Goal: Task Accomplishment & Management: Complete application form

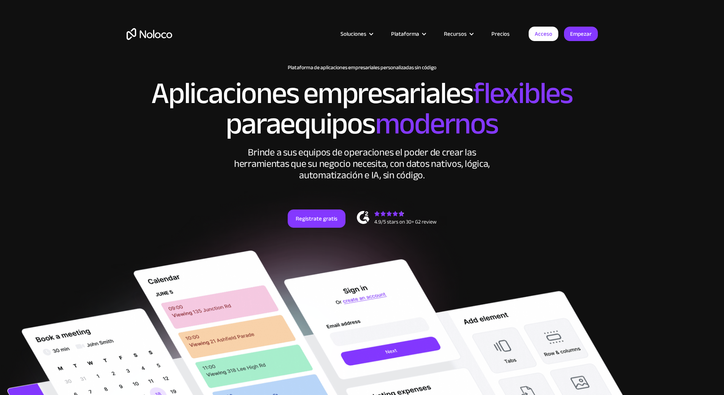
drag, startPoint x: 717, startPoint y: 0, endPoint x: 447, endPoint y: 15, distance: 270.4
click at [447, 15] on div "Soluciones Casos de uso Tipos de negocios Gestión de proyectos Keep track of cu…" at bounding box center [362, 35] width 724 height 71
click at [504, 32] on font "Precios" at bounding box center [501, 34] width 18 height 11
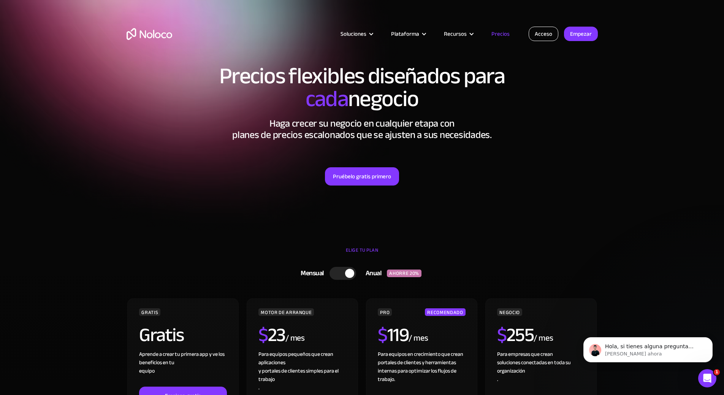
click at [543, 33] on font "Acceso" at bounding box center [543, 34] width 17 height 11
click at [543, 35] on font "Acceso" at bounding box center [543, 34] width 17 height 11
click at [368, 175] on font "Pruébelo gratis primero" at bounding box center [362, 176] width 58 height 11
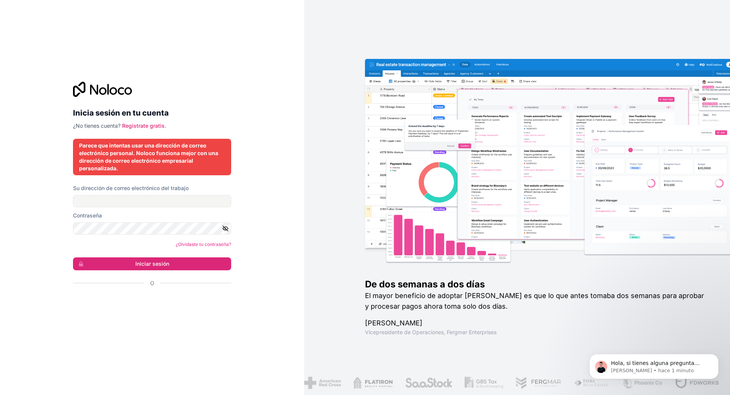
drag, startPoint x: 295, startPoint y: 175, endPoint x: 256, endPoint y: 312, distance: 141.8
click at [256, 312] on div "Inicia sesión en tu cuenta ¿No tienes cuenta? Regístrate gratis. Parece que int…" at bounding box center [152, 197] width 304 height 395
click at [106, 202] on input "Su dirección de correo electrónico del trabajo" at bounding box center [152, 201] width 158 height 12
click at [280, 205] on div "Inicia sesión en tu cuenta ¿No tienes cuenta? Regístrate gratis. Parece que int…" at bounding box center [152, 197] width 304 height 395
click at [142, 124] on font "Regístrate gratis." at bounding box center [144, 125] width 44 height 6
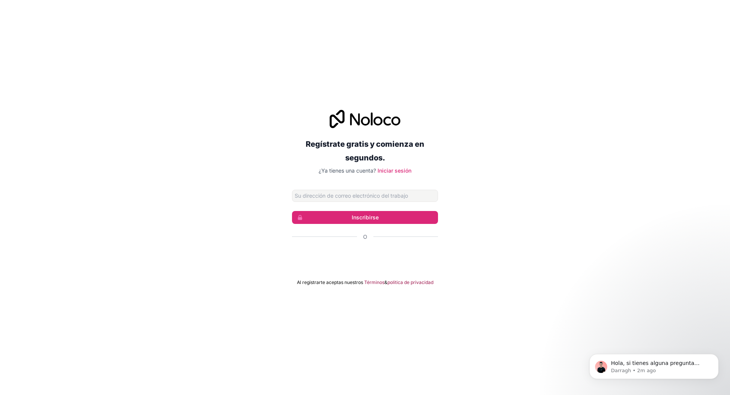
click at [328, 196] on input "Dirección de correo electrónico" at bounding box center [365, 196] width 146 height 12
type input "eurodri250@gmail.com"
click at [364, 218] on font "Inscribirse" at bounding box center [365, 217] width 27 height 6
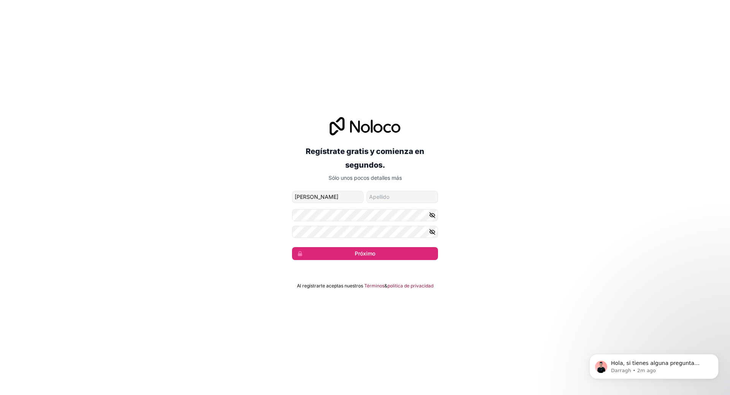
type input "Eugenio"
click at [373, 194] on input "apellido" at bounding box center [402, 197] width 71 height 12
type input "Rodriguez"
click at [432, 217] on icon "button" at bounding box center [432, 214] width 5 height 3
click at [378, 250] on button "Próximo" at bounding box center [365, 253] width 146 height 13
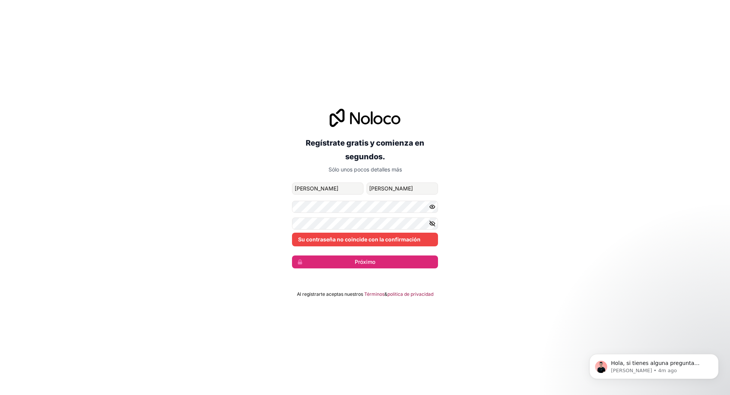
click at [432, 222] on icon "button" at bounding box center [432, 223] width 5 height 5
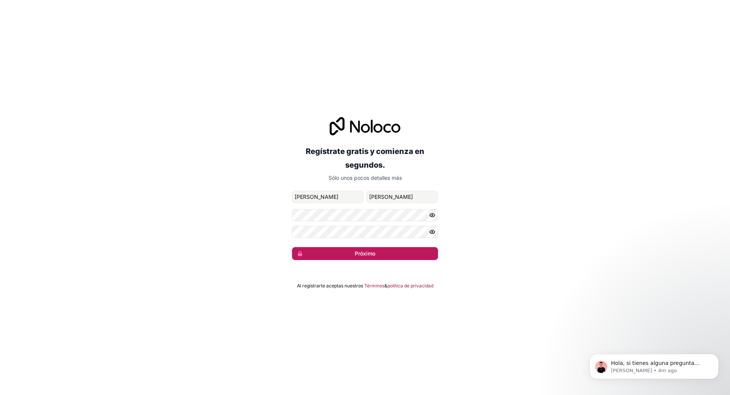
click at [366, 250] on font "Próximo" at bounding box center [365, 253] width 21 height 6
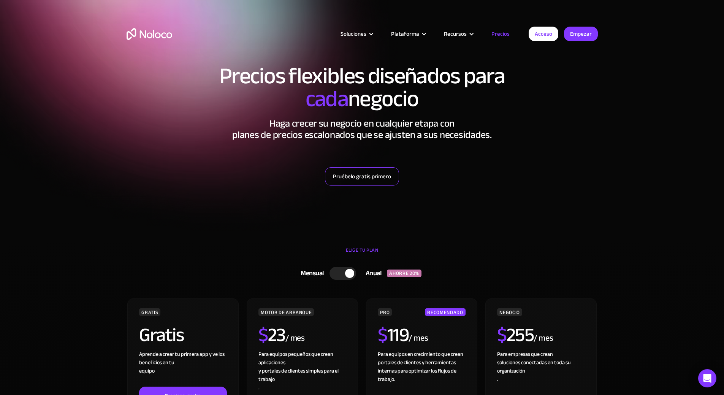
click at [356, 171] on font "Pruébelo gratis primero" at bounding box center [362, 176] width 58 height 11
click at [357, 178] on font "Pruébelo gratis primero" at bounding box center [362, 176] width 58 height 11
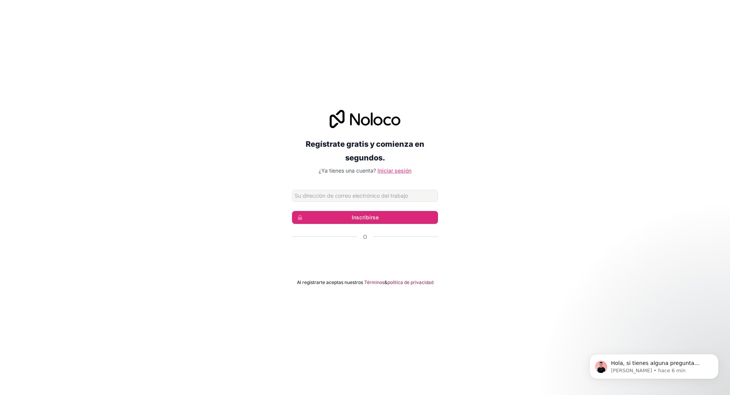
click at [395, 169] on font "Iniciar sesión" at bounding box center [395, 170] width 34 height 6
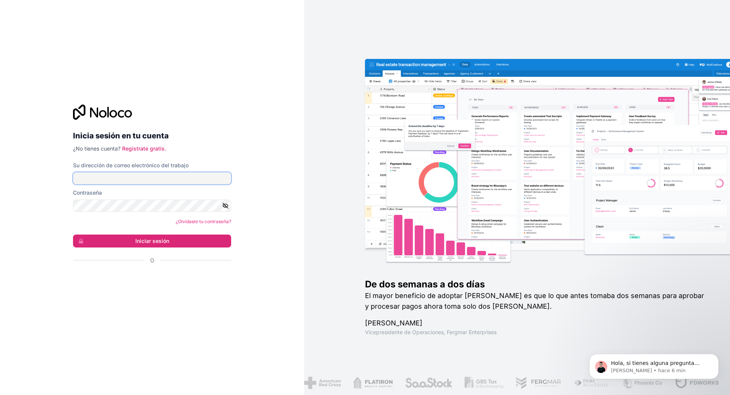
click at [92, 175] on input "Su dirección de correo electrónico del trabajo" at bounding box center [152, 178] width 158 height 12
type input "[EMAIL_ADDRESS][DOMAIN_NAME]"
click at [224, 206] on icon "button" at bounding box center [225, 205] width 7 height 7
click at [143, 241] on font "Iniciar sesión" at bounding box center [152, 241] width 34 height 6
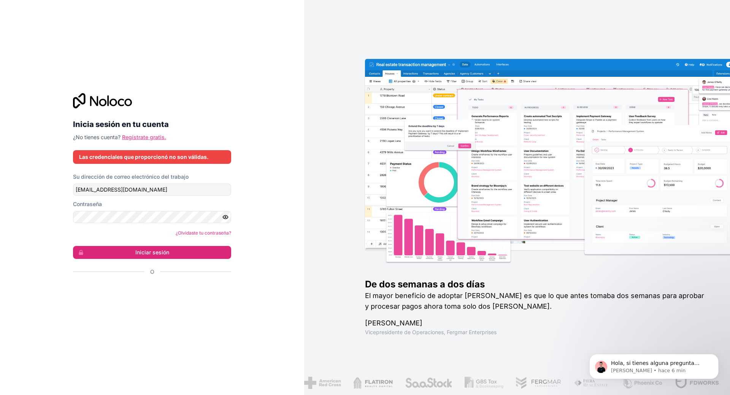
click at [137, 137] on font "Regístrate gratis." at bounding box center [144, 137] width 44 height 6
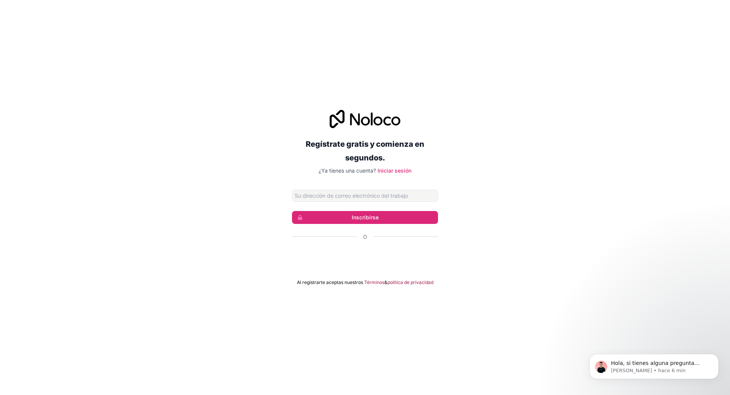
click at [314, 195] on input "Dirección de correo electrónico" at bounding box center [365, 196] width 146 height 12
type input "eurodri250@gmail.com"
click at [356, 215] on font "Inscribirse" at bounding box center [365, 217] width 27 height 6
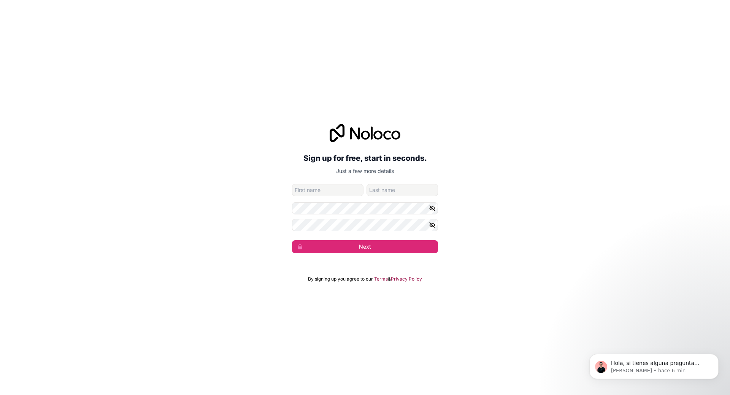
click at [307, 189] on input "given-name" at bounding box center [327, 190] width 71 height 12
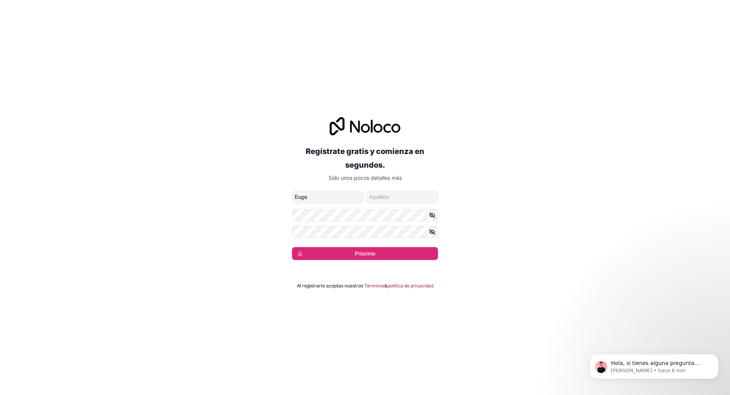
type input "Eugenio"
click at [383, 198] on input "apellido" at bounding box center [402, 197] width 71 height 12
type input "Rodriguez"
click at [433, 216] on icon "button" at bounding box center [432, 215] width 5 height 5
click at [430, 233] on icon "button" at bounding box center [432, 232] width 7 height 7
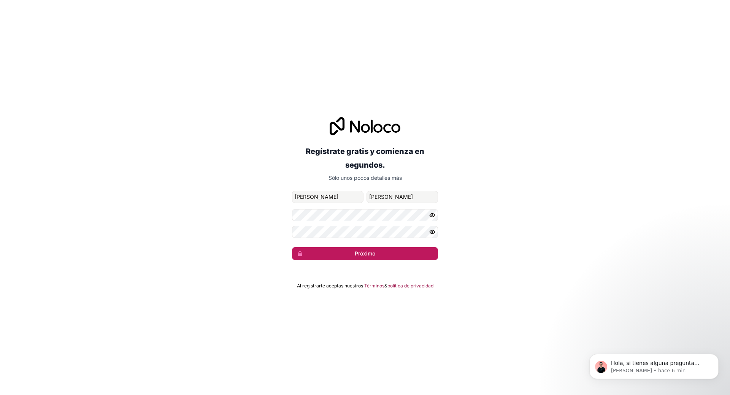
click at [363, 254] on font "Próximo" at bounding box center [365, 253] width 21 height 6
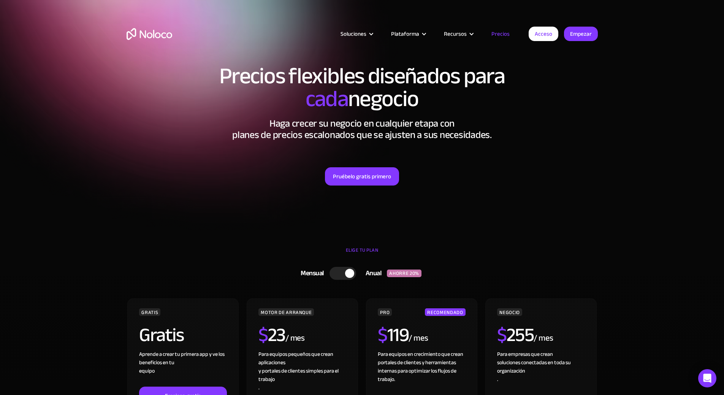
click at [551, 206] on div "Precios flexibles diseñados para cada negocio Haga crecer su negocio en cualqui…" at bounding box center [362, 132] width 487 height 151
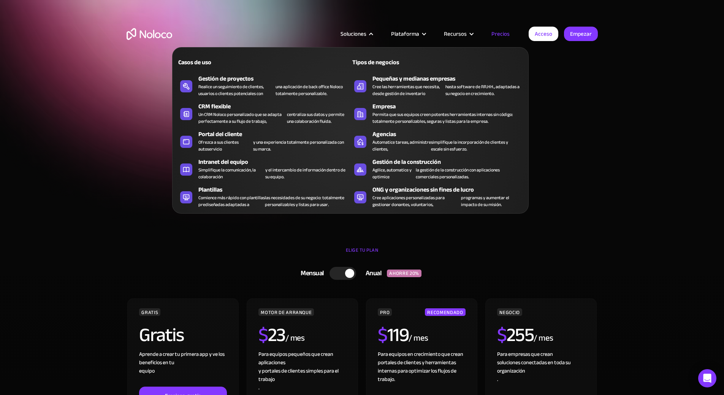
click at [354, 31] on font "Soluciones" at bounding box center [354, 34] width 26 height 11
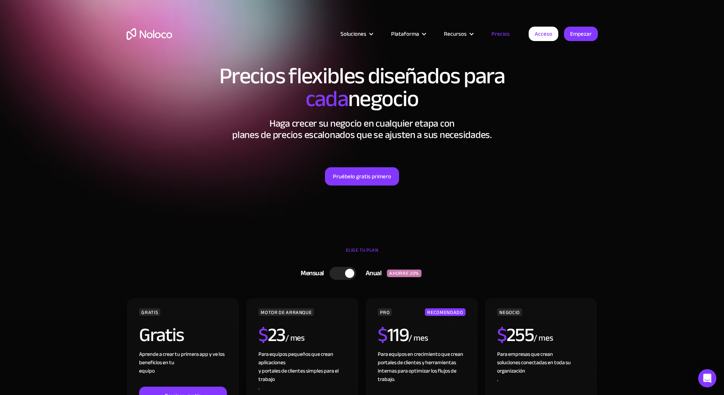
click at [354, 31] on font "Soluciones" at bounding box center [354, 34] width 26 height 11
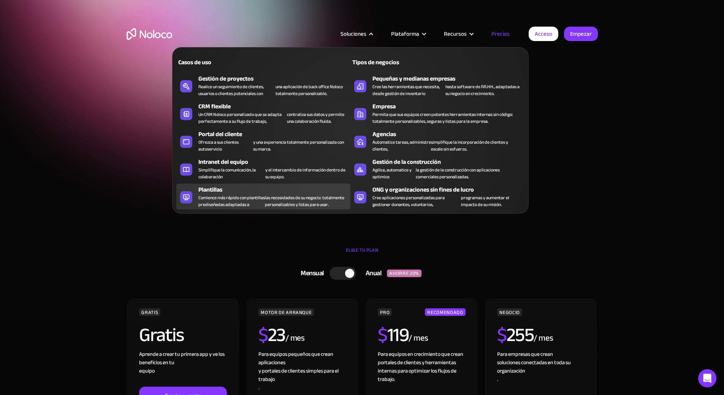
click at [211, 201] on font "Comience más rápido con plantillas prediseñadas adaptadas a" at bounding box center [232, 201] width 67 height 15
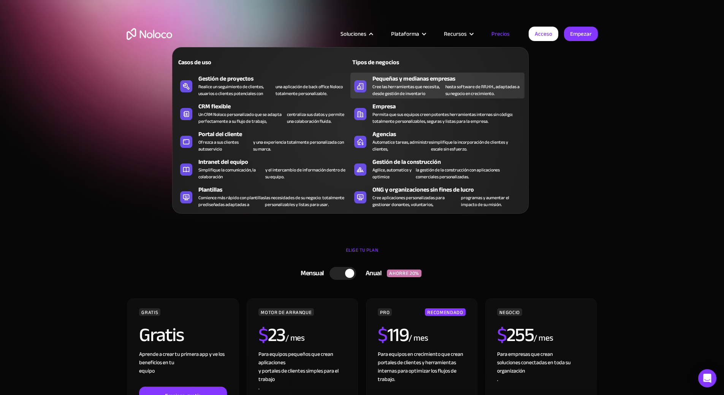
click at [407, 89] on font "Cree las herramientas que necesita, desde gestión de inventario" at bounding box center [406, 90] width 67 height 15
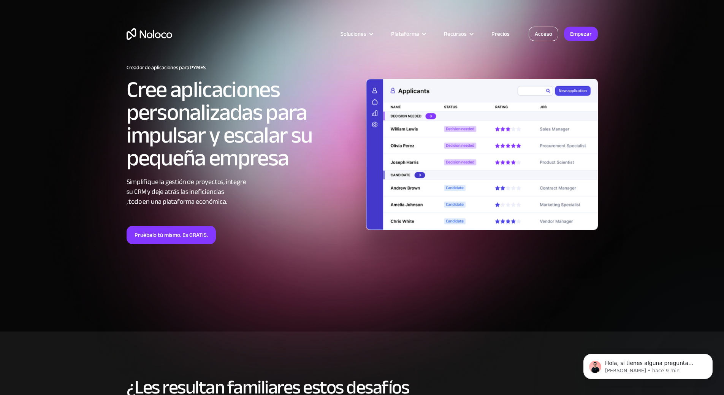
click at [546, 32] on font "Acceso" at bounding box center [543, 34] width 17 height 11
click at [539, 35] on font "Acceso" at bounding box center [543, 34] width 17 height 11
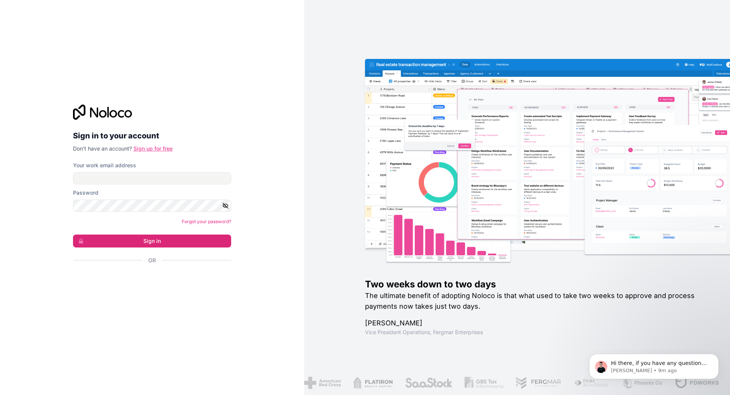
click at [156, 146] on link "Sign up for free" at bounding box center [152, 148] width 39 height 6
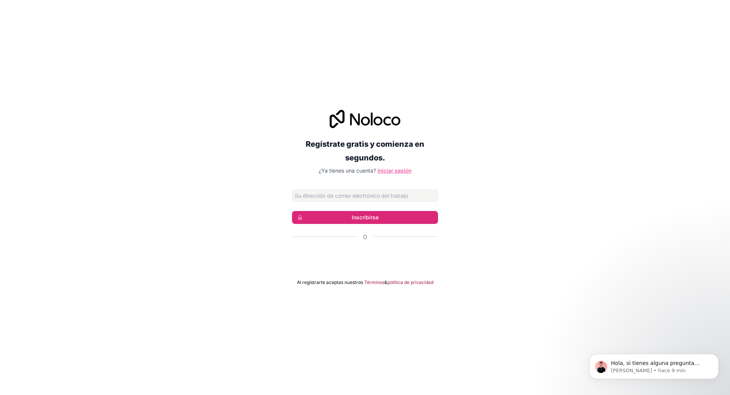
click at [402, 169] on font "Iniciar sesión" at bounding box center [395, 170] width 34 height 6
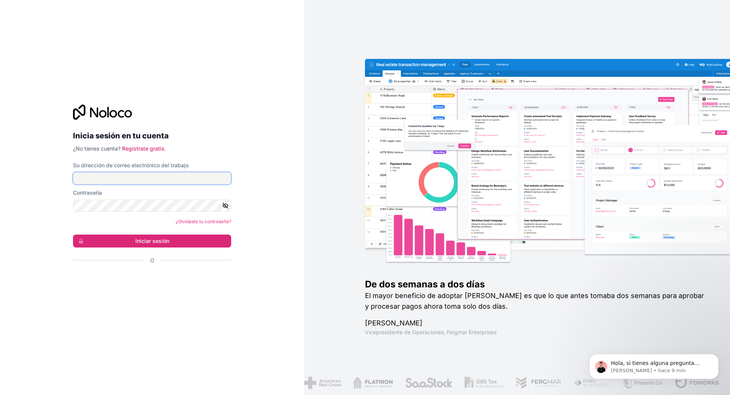
click at [103, 179] on input "Su dirección de correo electrónico del trabajo" at bounding box center [152, 178] width 158 height 12
click at [238, 118] on div "Inicia sesión en tu cuenta ¿No tienes cuenta? Regístrate gratis. Su dirección d…" at bounding box center [152, 197] width 304 height 395
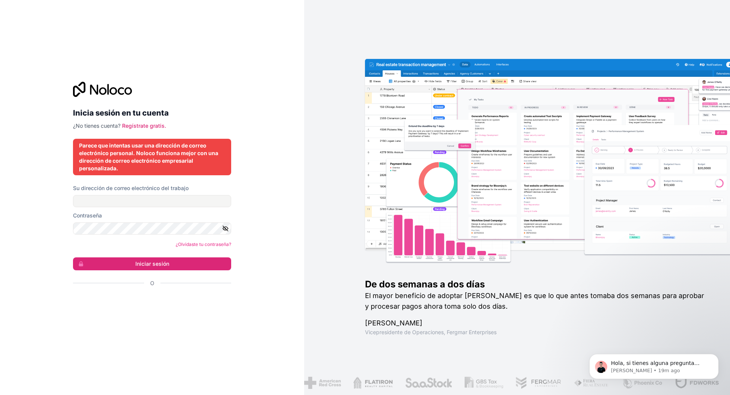
click at [286, 181] on div "Inicia sesión en tu cuenta ¿No tienes cuenta? Regístrate gratis. Parece que int…" at bounding box center [152, 197] width 304 height 395
click at [149, 261] on font "Iniciar sesión" at bounding box center [152, 263] width 34 height 6
click at [106, 197] on input "Su dirección de correo electrónico del trabajo" at bounding box center [152, 201] width 158 height 12
type input "[EMAIL_ADDRESS][DOMAIN_NAME]"
click at [226, 227] on icon "button" at bounding box center [225, 228] width 7 height 7
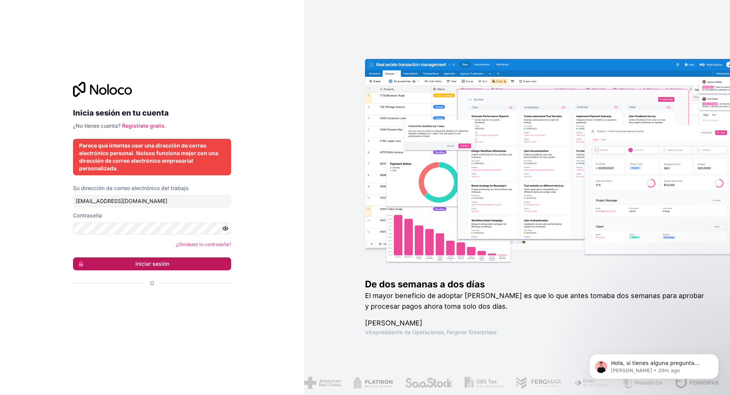
click at [150, 261] on font "Iniciar sesión" at bounding box center [152, 263] width 34 height 6
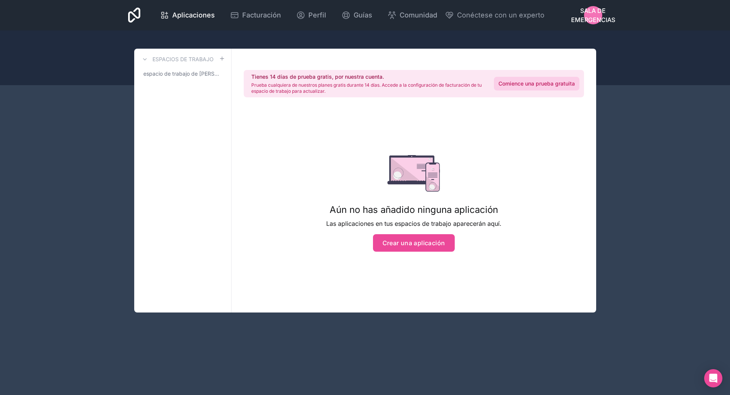
click at [533, 83] on font "Comience una prueba gratuita" at bounding box center [537, 83] width 76 height 6
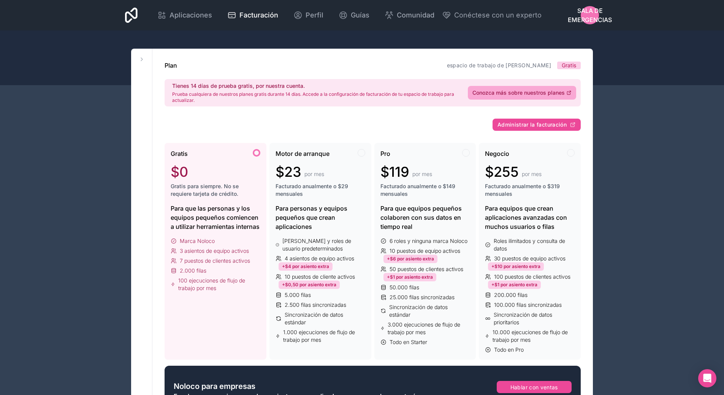
click at [200, 186] on font "Gratis para siempre. No se requiere tarjeta de crédito." at bounding box center [205, 190] width 68 height 14
click at [479, 64] on font "espacio de trabajo de eugenio rodríguez" at bounding box center [499, 65] width 104 height 6
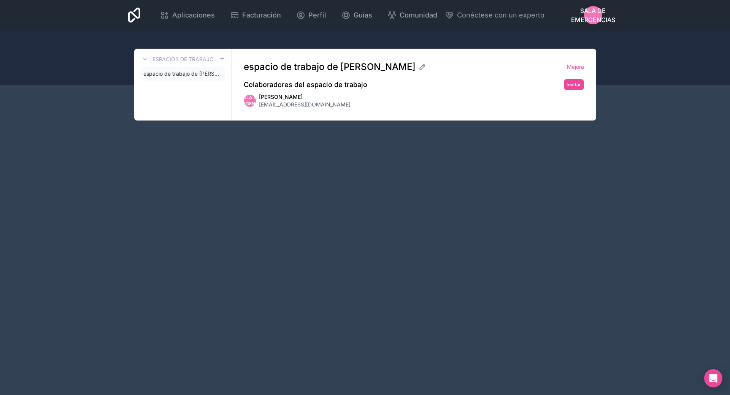
click at [467, 226] on div "Aplicaciones Facturación Perfil Guías Comunidad Conéctese con un experto Sala d…" at bounding box center [365, 197] width 730 height 395
click at [641, 73] on div at bounding box center [365, 57] width 730 height 55
click at [195, 75] on font "espacio de trabajo de eugenio rodríguez" at bounding box center [193, 73] width 100 height 6
click at [202, 71] on font "espacio de trabajo de eugenio rodríguez" at bounding box center [193, 73] width 100 height 6
click at [256, 16] on font "Facturación" at bounding box center [261, 15] width 39 height 8
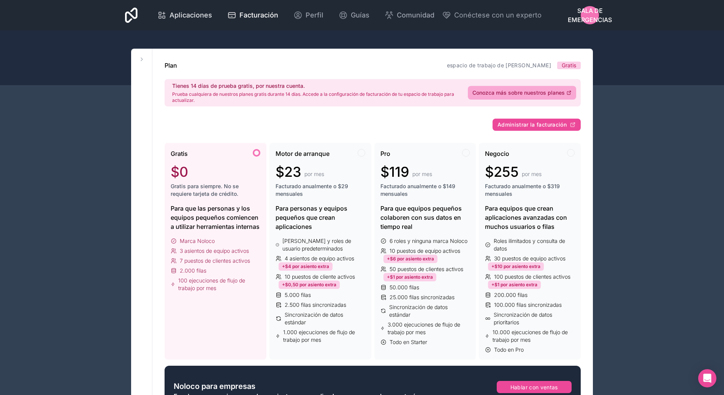
click at [197, 12] on font "Aplicaciones" at bounding box center [191, 15] width 43 height 8
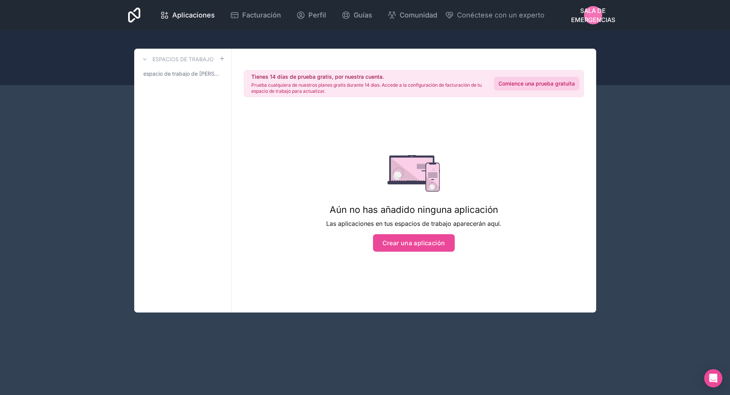
click at [528, 80] on font "Comience una prueba gratuita" at bounding box center [537, 83] width 76 height 6
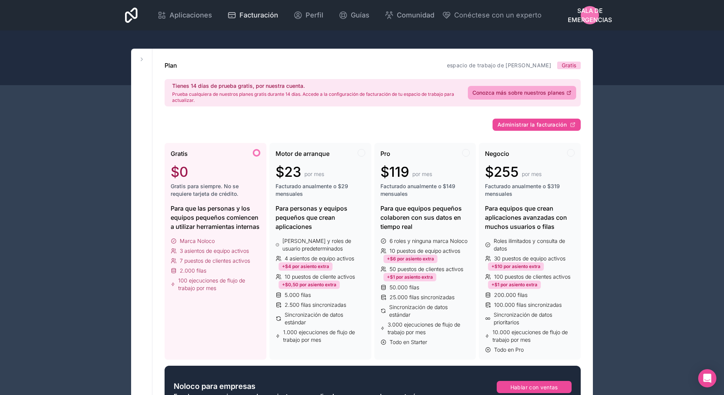
click at [260, 14] on font "Facturación" at bounding box center [259, 15] width 39 height 8
click at [312, 13] on font "Perfil" at bounding box center [315, 15] width 18 height 8
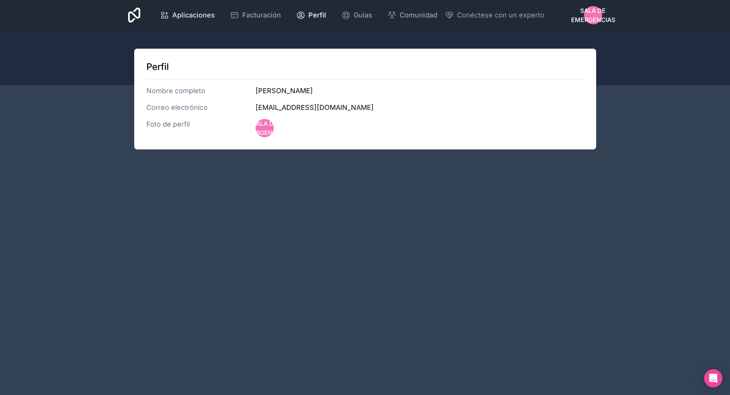
click at [177, 13] on font "Aplicaciones" at bounding box center [193, 15] width 43 height 8
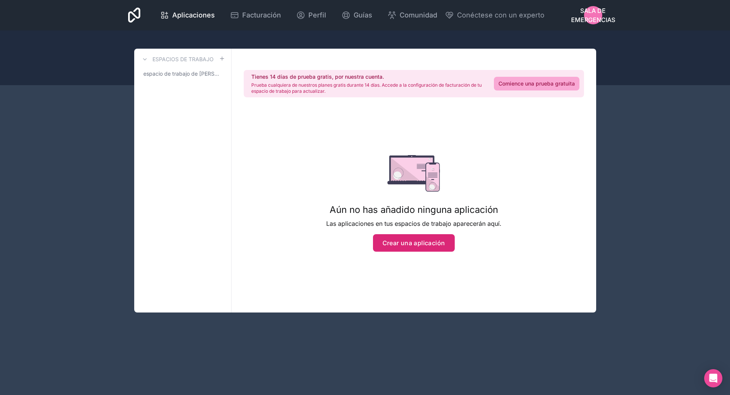
click at [400, 248] on button "Crear una aplicación" at bounding box center [414, 242] width 82 height 17
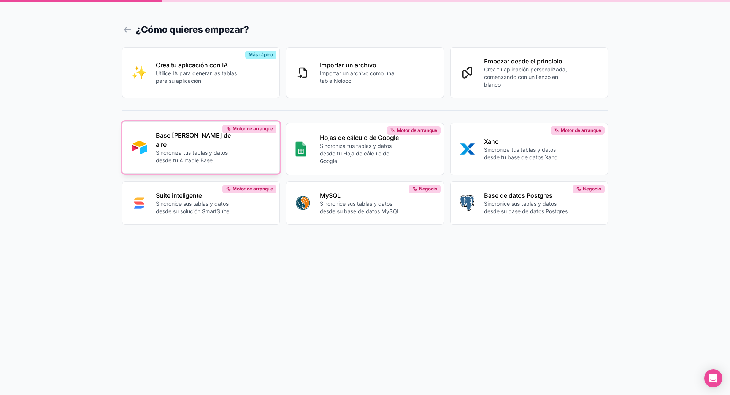
click at [177, 149] on font "Sincroniza tus tablas y datos desde tu Airtable Base" at bounding box center [192, 156] width 72 height 14
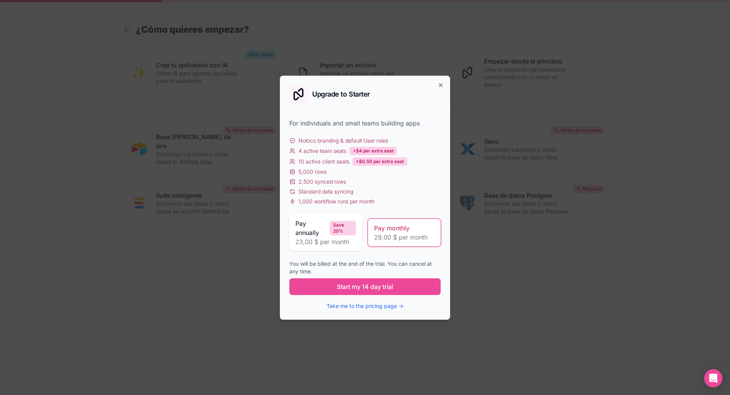
drag, startPoint x: 453, startPoint y: 326, endPoint x: 438, endPoint y: 317, distance: 17.0
click at [438, 317] on div "Upgrade to Starter For individuals and small teams building apps Noloco brandin…" at bounding box center [365, 198] width 170 height 244
click at [441, 84] on icon "button" at bounding box center [441, 85] width 6 height 6
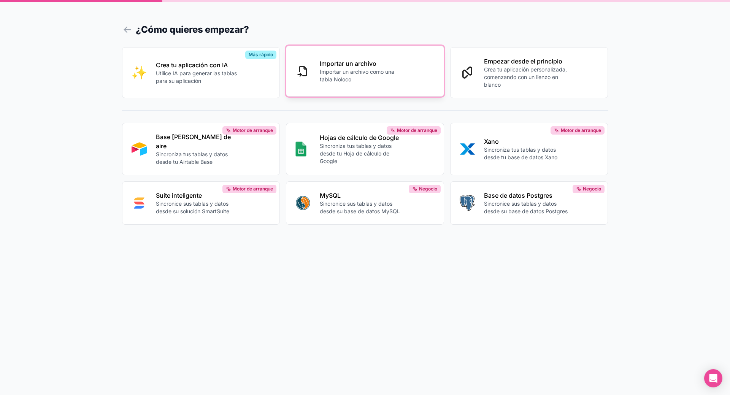
click at [349, 68] on div "Importar un archivo Importar un archivo como una tabla Noloco" at bounding box center [377, 71] width 115 height 24
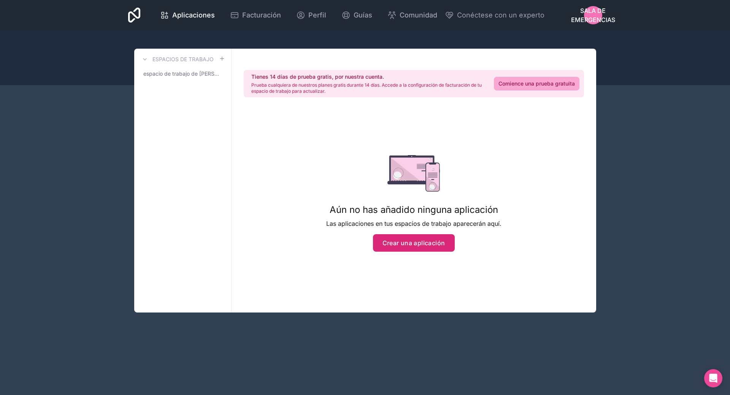
click at [401, 242] on font "Crear una aplicación" at bounding box center [414, 243] width 63 height 8
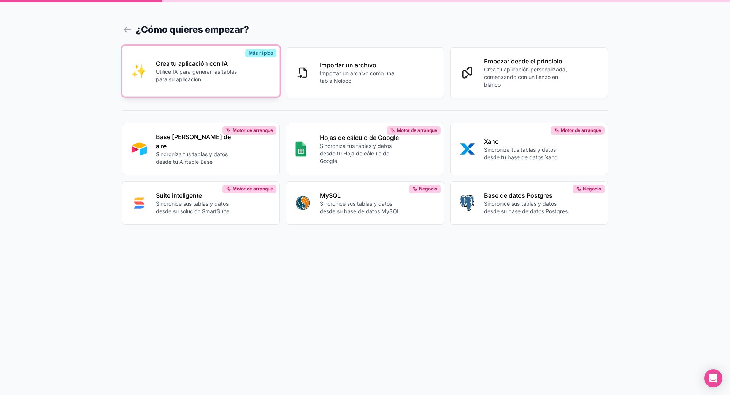
click at [183, 71] on font "Utilice IA para generar las tablas para su aplicación" at bounding box center [196, 75] width 81 height 14
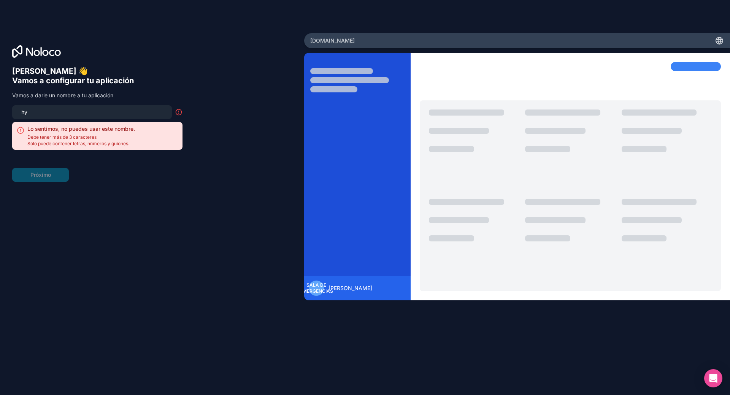
type input "h"
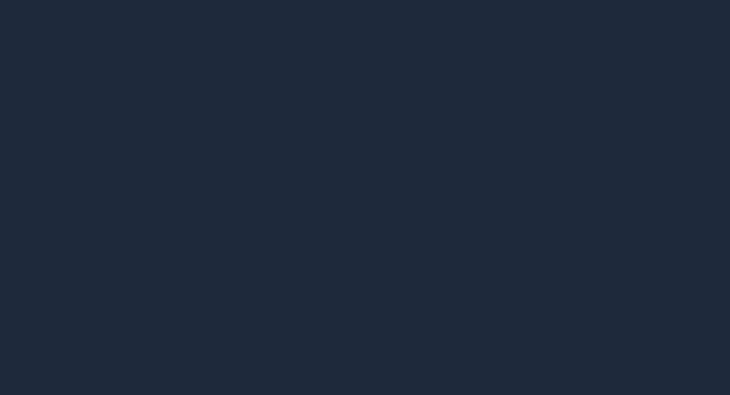
drag, startPoint x: 221, startPoint y: 148, endPoint x: 269, endPoint y: 141, distance: 48.1
click at [222, 148] on div at bounding box center [365, 197] width 730 height 395
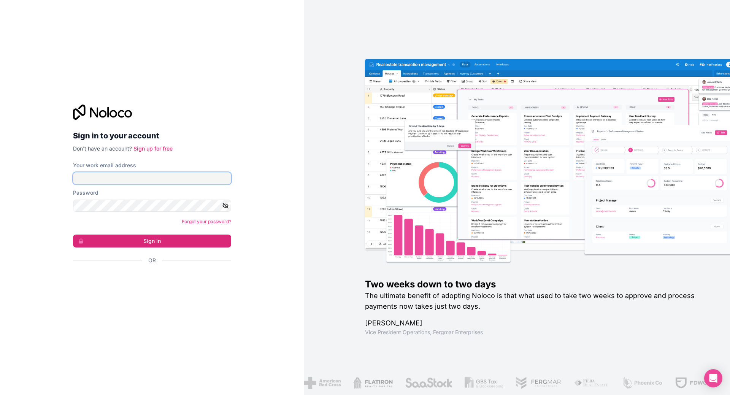
click at [119, 175] on input "Your work email address" at bounding box center [152, 178] width 158 height 12
type input "[EMAIL_ADDRESS][DOMAIN_NAME]"
click at [223, 206] on icon "button" at bounding box center [225, 205] width 5 height 3
click at [156, 240] on button "Sign in" at bounding box center [152, 241] width 158 height 13
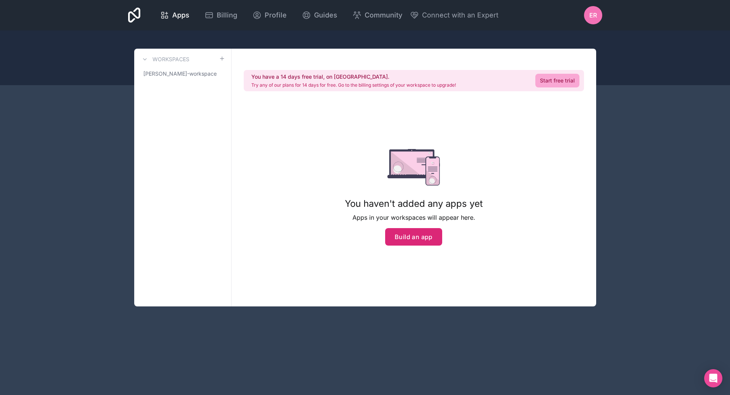
click at [418, 238] on button "Build an app" at bounding box center [413, 236] width 57 height 17
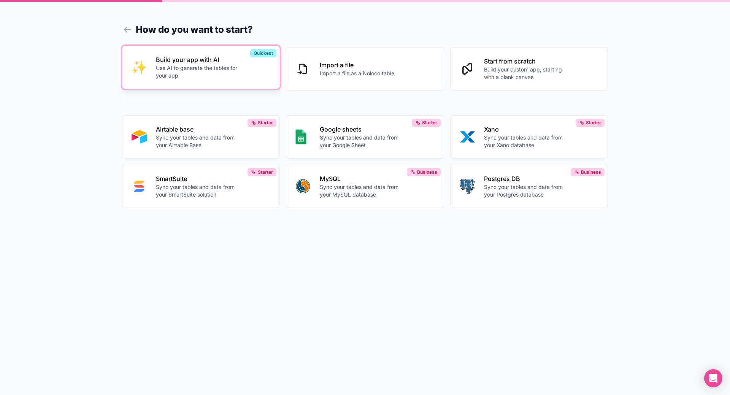
click at [183, 75] on p "Use AI to generate the tables for your app" at bounding box center [198, 71] width 84 height 15
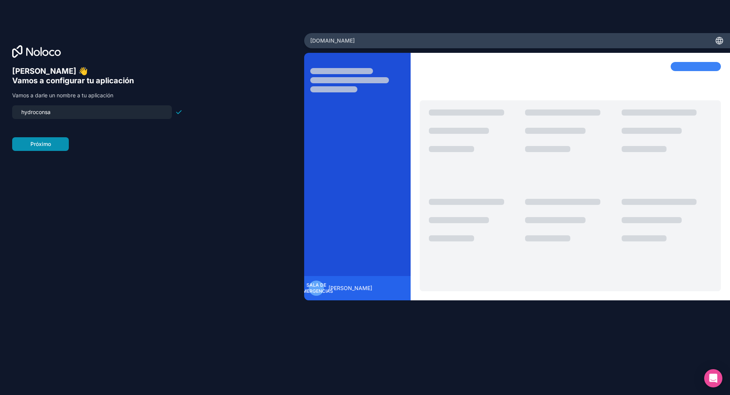
click at [42, 143] on font "Próximo" at bounding box center [40, 144] width 21 height 6
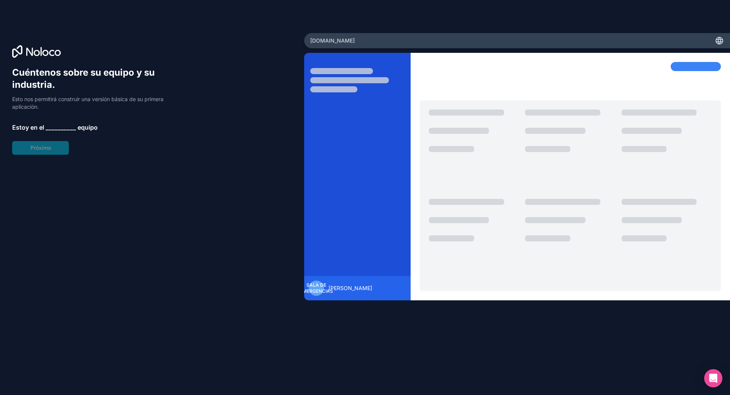
click at [56, 125] on font "__________" at bounding box center [61, 128] width 30 height 8
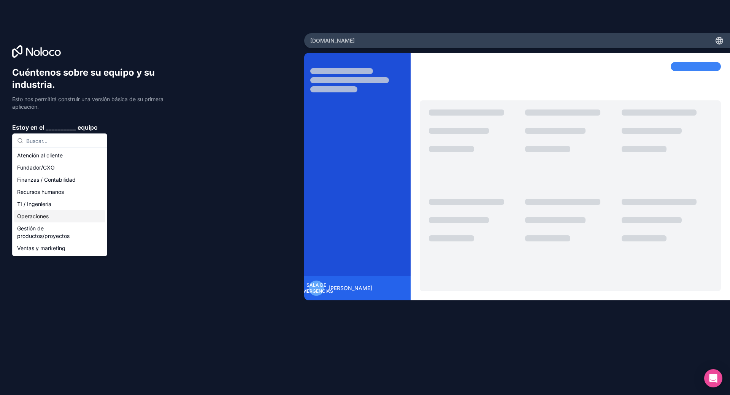
click at [43, 218] on font "Operaciones" at bounding box center [33, 216] width 32 height 6
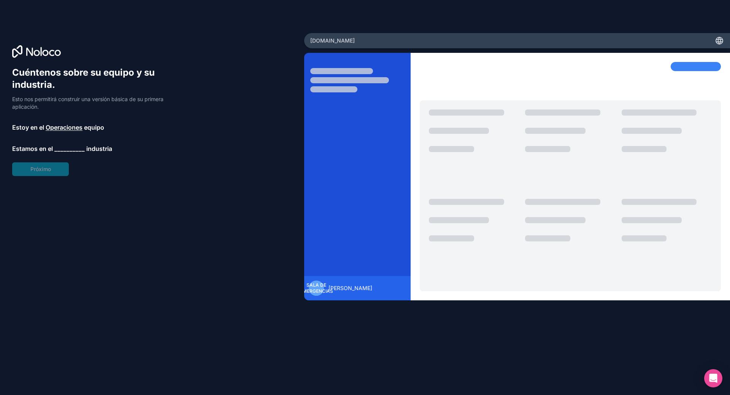
click at [64, 148] on font "__________" at bounding box center [69, 149] width 30 height 8
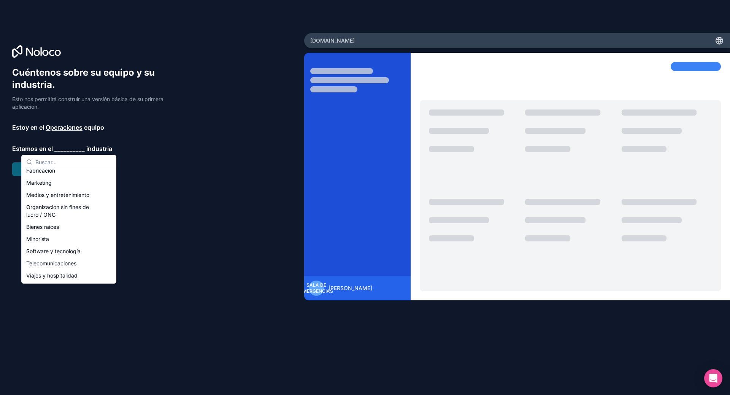
scroll to position [120, 0]
click at [45, 242] on font "Minorista" at bounding box center [37, 242] width 23 height 6
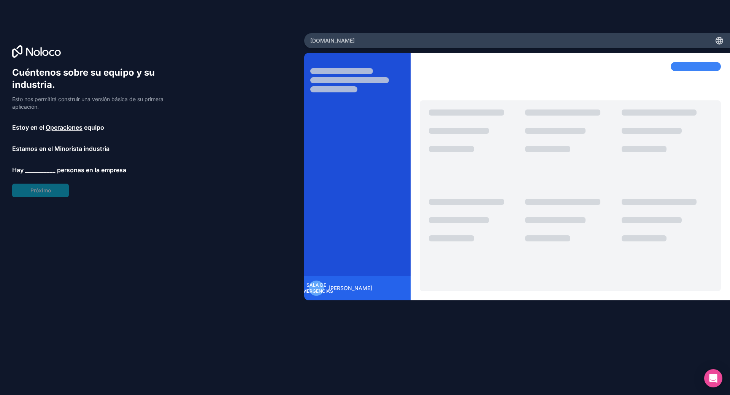
click at [34, 168] on font "__________" at bounding box center [40, 170] width 30 height 8
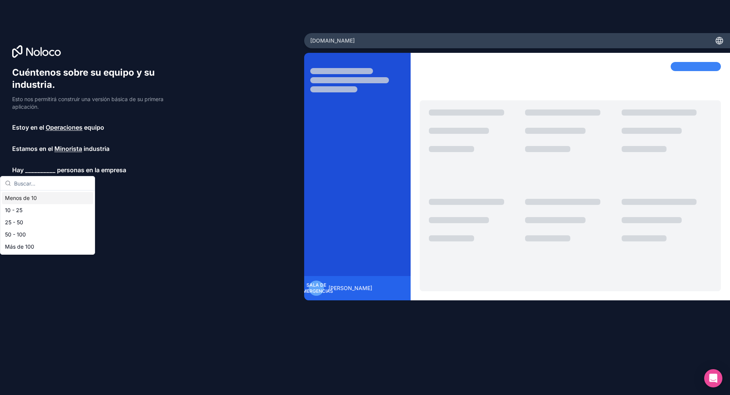
click at [18, 198] on font "Menos de 10" at bounding box center [21, 198] width 32 height 6
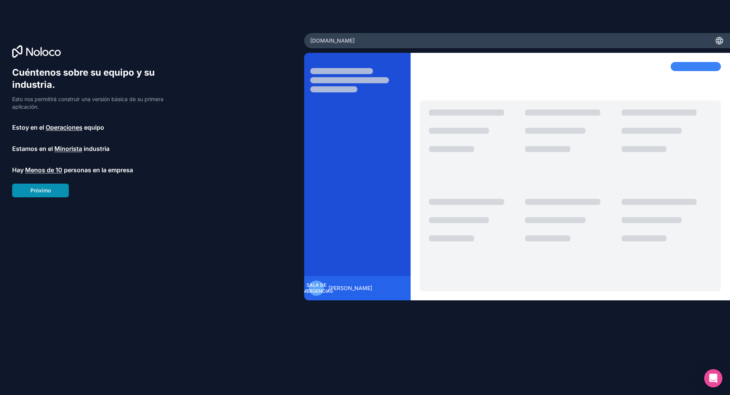
click at [36, 189] on font "Próximo" at bounding box center [40, 190] width 21 height 6
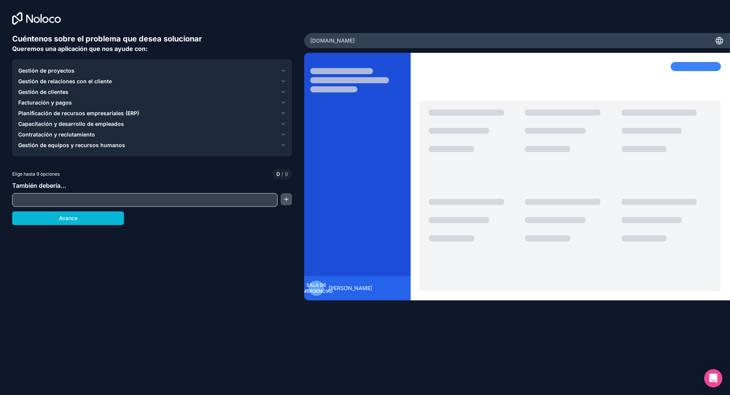
click at [286, 200] on button "button" at bounding box center [286, 199] width 11 height 12
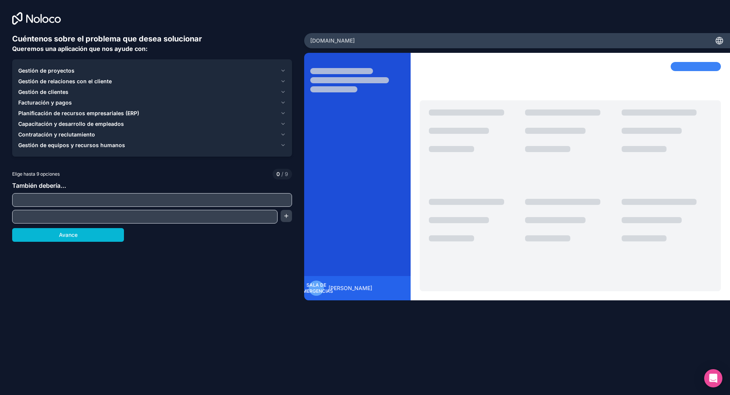
click at [31, 201] on input "text" at bounding box center [152, 200] width 276 height 11
click at [284, 70] on icon "button" at bounding box center [283, 71] width 6 height 6
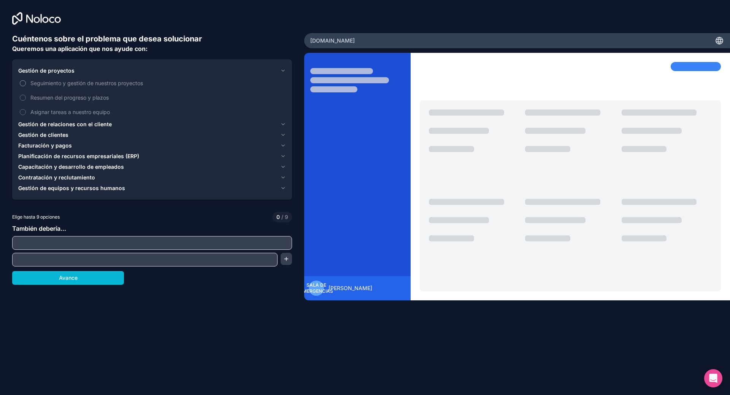
click at [25, 82] on button "Seguimiento y gestión de nuestros proyectos" at bounding box center [23, 83] width 6 height 6
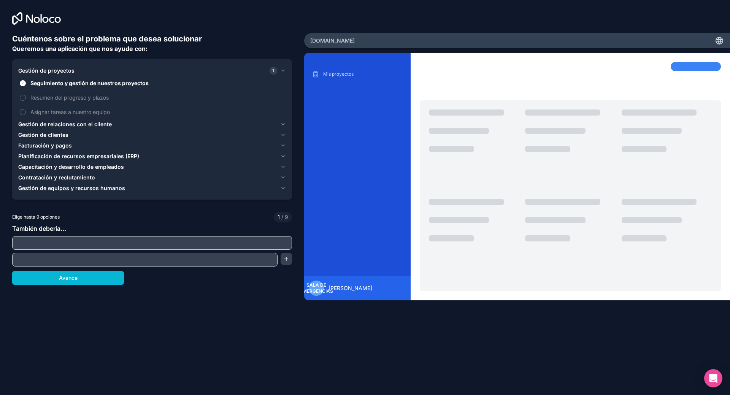
click at [285, 123] on icon "button" at bounding box center [283, 124] width 6 height 6
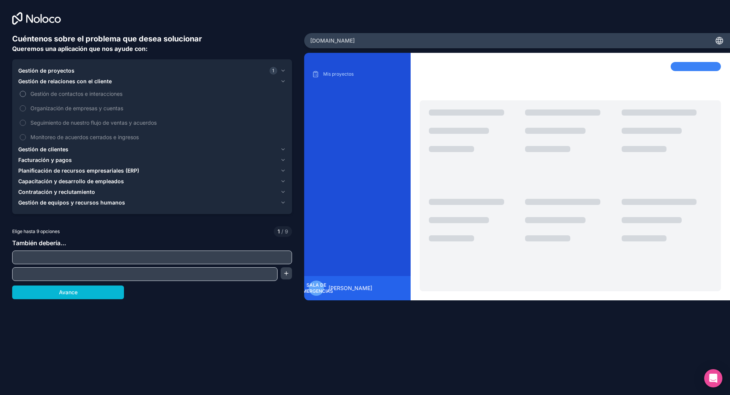
click at [24, 94] on button "Gestión de contactos e interacciones" at bounding box center [23, 94] width 6 height 6
click at [25, 122] on button "Seguimiento de nuestro flujo de ventas y acuerdos" at bounding box center [23, 123] width 6 height 6
click at [283, 71] on icon "button" at bounding box center [282, 71] width 3 height 2
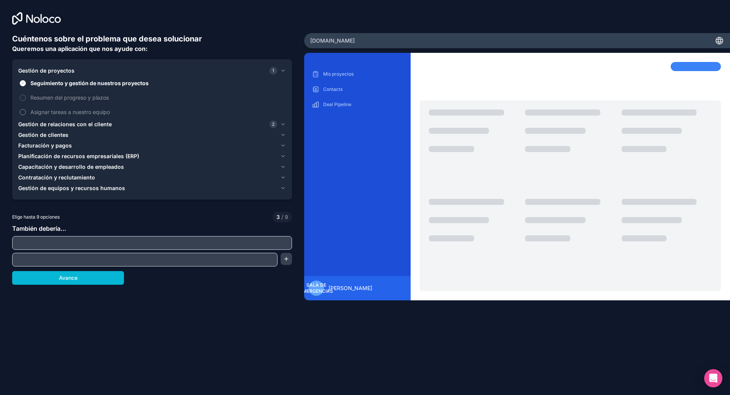
click at [23, 112] on button "Asignar tareas a nuestro equipo" at bounding box center [23, 112] width 6 height 6
click at [283, 135] on icon "button" at bounding box center [282, 135] width 3 height 2
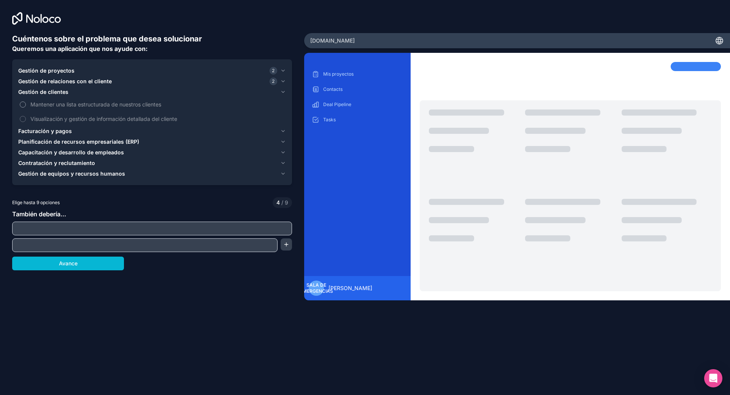
click at [25, 104] on button "Mantener una lista estructurada de nuestros clientes" at bounding box center [23, 105] width 6 height 6
click at [22, 119] on button "Visualización y gestión de información detallada del cliente" at bounding box center [23, 119] width 6 height 6
click at [284, 130] on icon "button" at bounding box center [282, 131] width 3 height 2
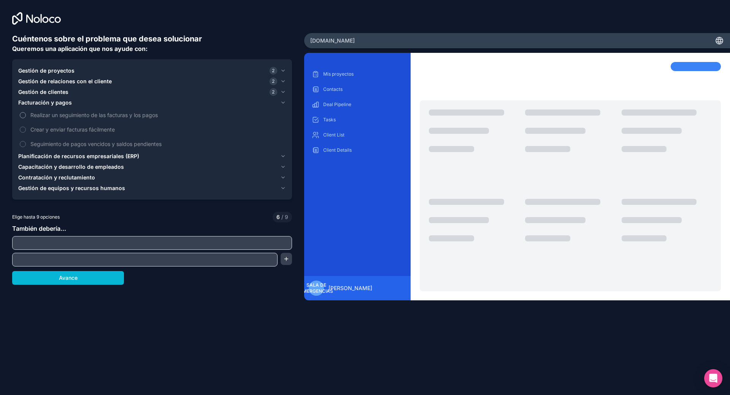
click at [25, 114] on button "Realizar un seguimiento de las facturas y los pagos" at bounding box center [23, 115] width 6 height 6
click at [22, 129] on button "Crear y enviar facturas fácilmente" at bounding box center [23, 130] width 6 height 6
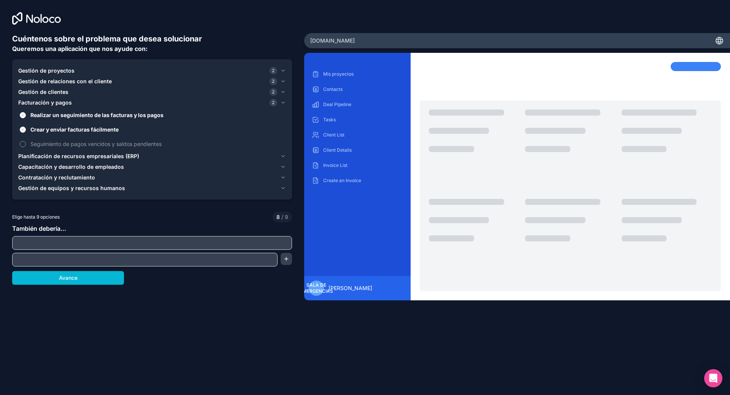
click at [23, 143] on button "Seguimiento de pagos vencidos y saldos pendientes" at bounding box center [23, 144] width 6 height 6
click at [283, 153] on button "Planificación de recursos empresariales (ERP)" at bounding box center [152, 156] width 268 height 11
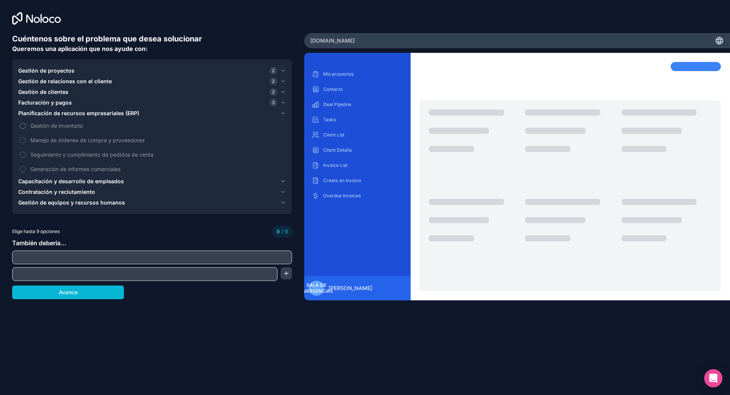
click at [27, 125] on label "Gestión de inventario" at bounding box center [152, 126] width 268 height 14
click at [282, 70] on icon "button" at bounding box center [283, 71] width 6 height 6
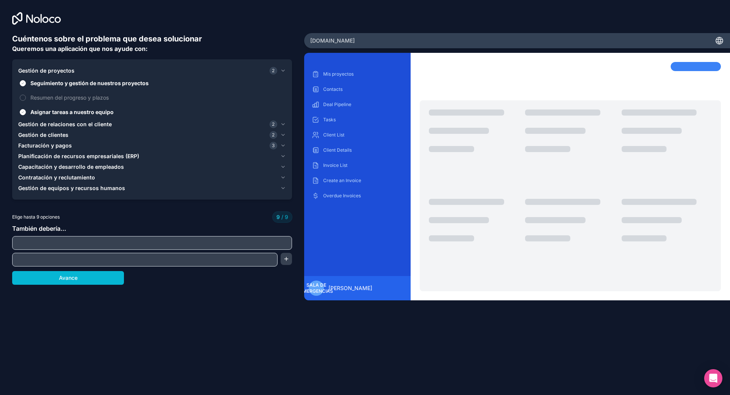
click at [284, 157] on icon "button" at bounding box center [282, 157] width 3 height 2
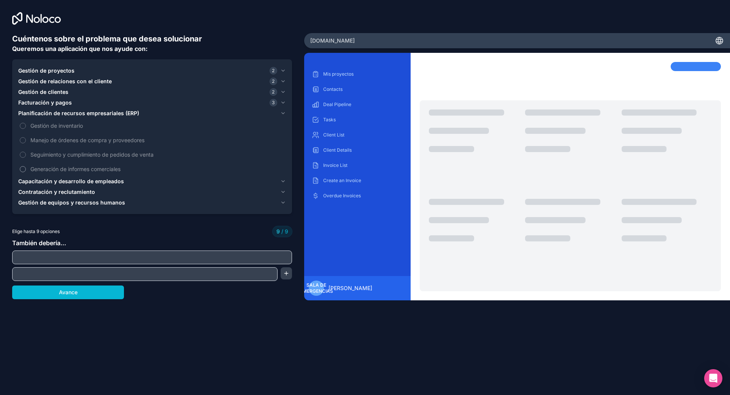
click at [45, 168] on font "Generación de informes comerciales" at bounding box center [75, 169] width 90 height 6
click at [23, 118] on button "Planificación de recursos empresariales (ERP)" at bounding box center [152, 113] width 268 height 11
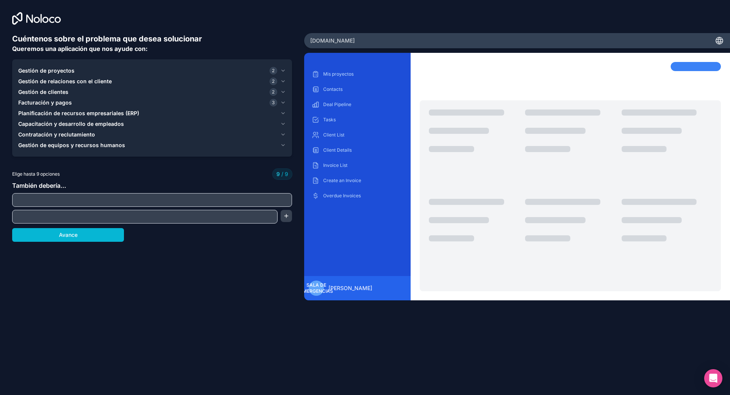
click at [282, 124] on icon "button" at bounding box center [282, 124] width 3 height 2
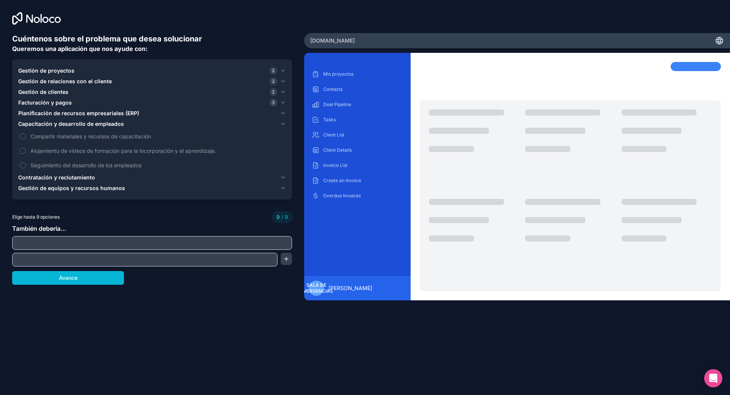
click at [286, 176] on div "Gestión de proyectos 2 Gestión de relaciones con el cliente 2 Gestión de client…" at bounding box center [152, 129] width 280 height 140
click at [284, 177] on icon "button" at bounding box center [282, 178] width 3 height 2
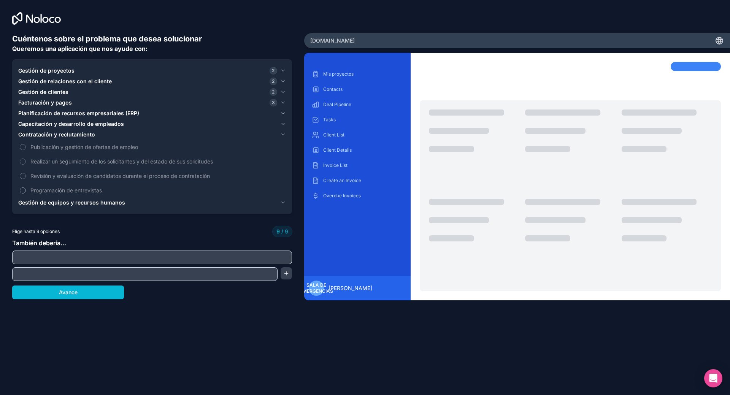
click at [26, 190] on label "Programación de entrevistas" at bounding box center [152, 190] width 268 height 14
drag, startPoint x: 272, startPoint y: 316, endPoint x: 252, endPoint y: 312, distance: 20.5
click at [267, 316] on div "Cuéntenos sobre el problema que desea solucionar Queremos una aplicación que no…" at bounding box center [152, 175] width 280 height 284
click at [62, 291] on font "Avance" at bounding box center [68, 292] width 19 height 6
